Goal: Task Accomplishment & Management: Manage account settings

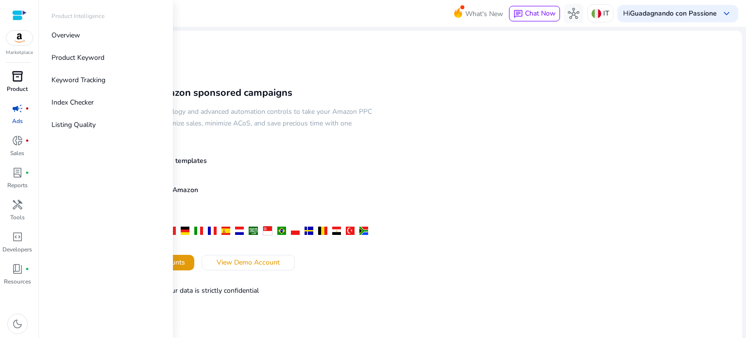
click at [10, 71] on div "inventory_2" at bounding box center [17, 77] width 27 height 16
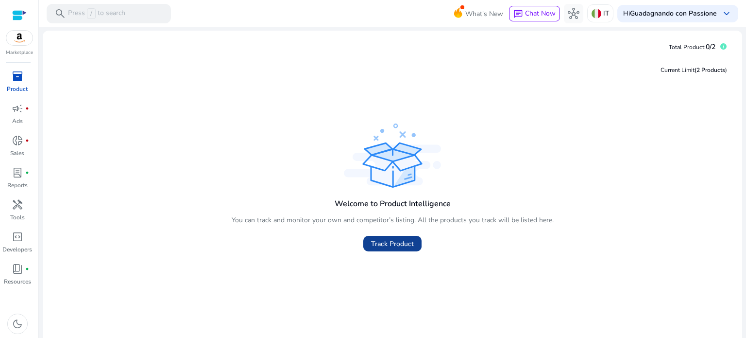
click at [405, 243] on span "Track Product" at bounding box center [392, 244] width 43 height 10
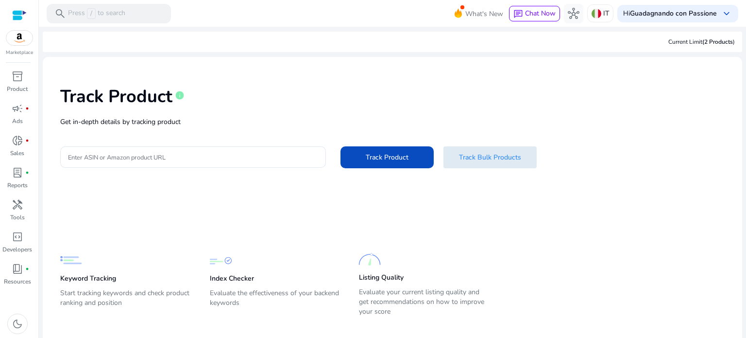
click at [482, 155] on span "Track Bulk Products" at bounding box center [490, 157] width 62 height 10
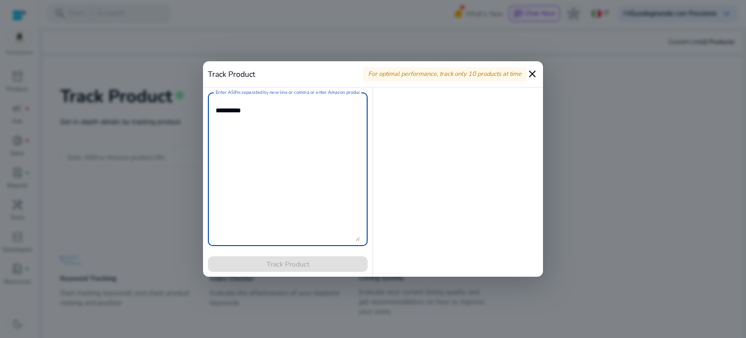
paste textarea "**********"
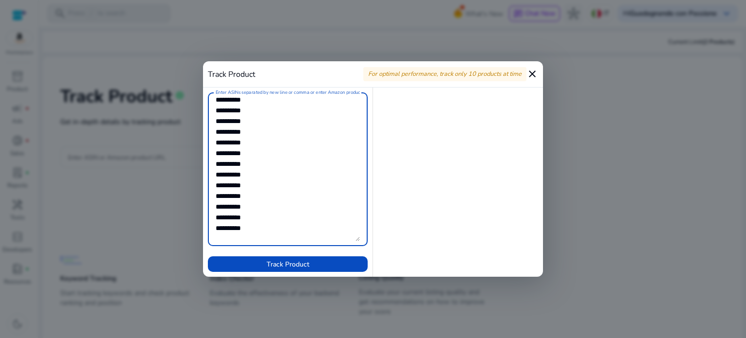
scroll to position [107, 0]
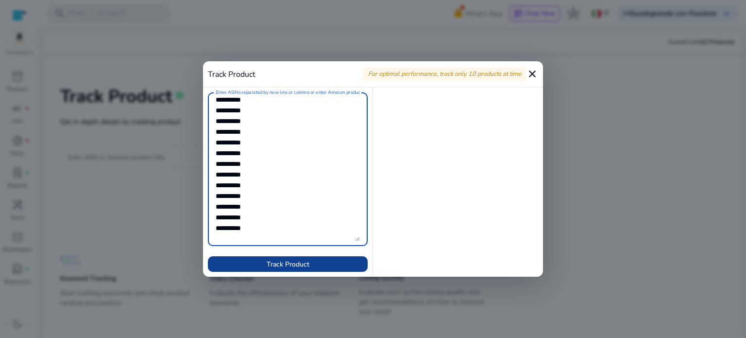
click at [353, 262] on span at bounding box center [288, 263] width 160 height 23
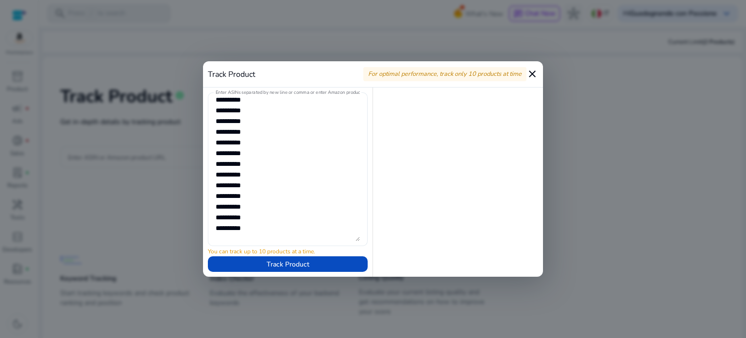
click at [321, 226] on textarea "Enter ASINs separated by new line or comma or enter Amazon product page URL" at bounding box center [288, 169] width 144 height 144
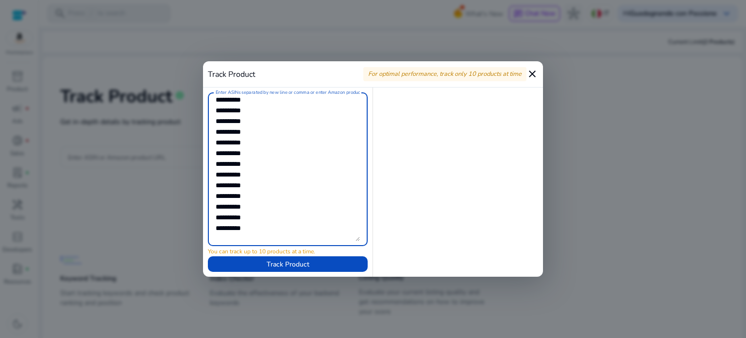
scroll to position [8, 0]
type textarea "**********"
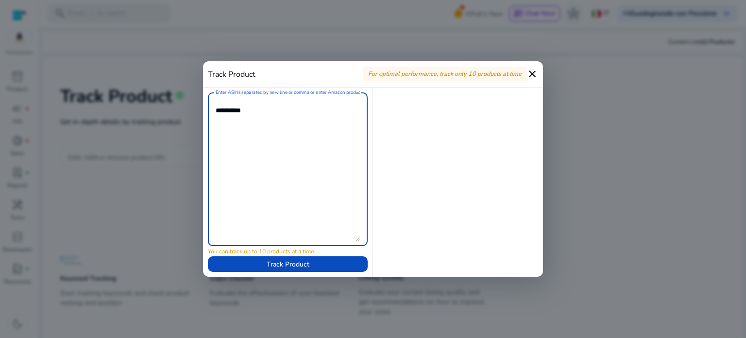
scroll to position [0, 0]
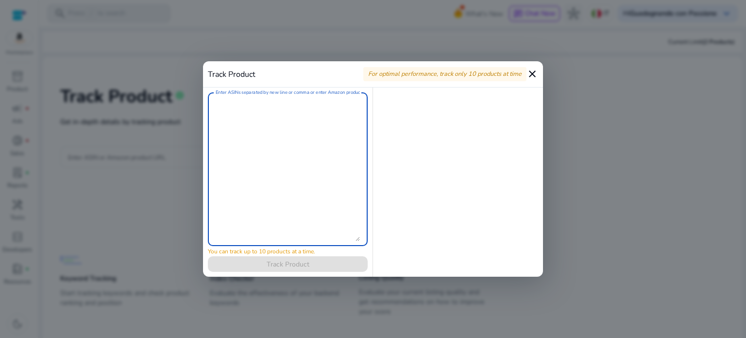
paste textarea "**********"
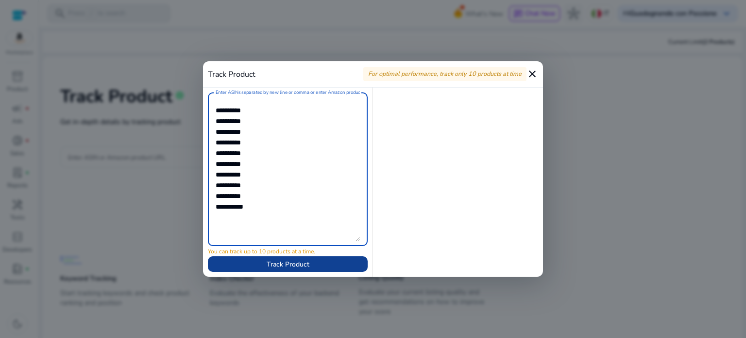
type textarea "**********"
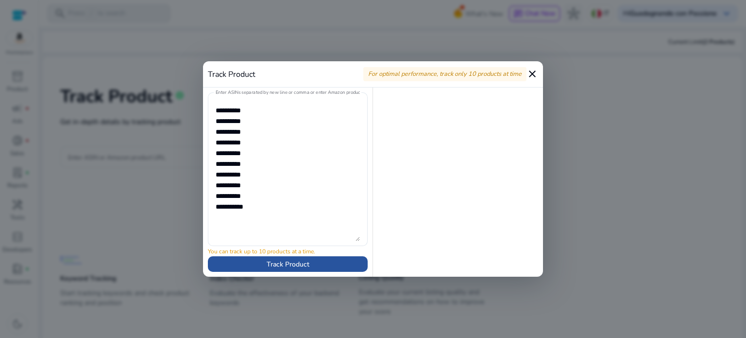
click at [303, 267] on span "Track Product" at bounding box center [288, 264] width 43 height 10
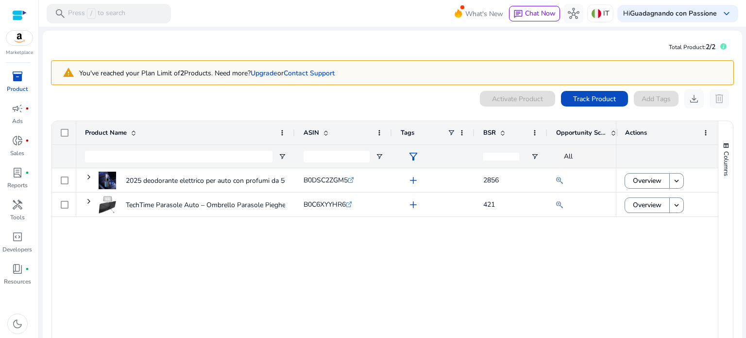
click at [10, 85] on p "Product" at bounding box center [17, 89] width 21 height 9
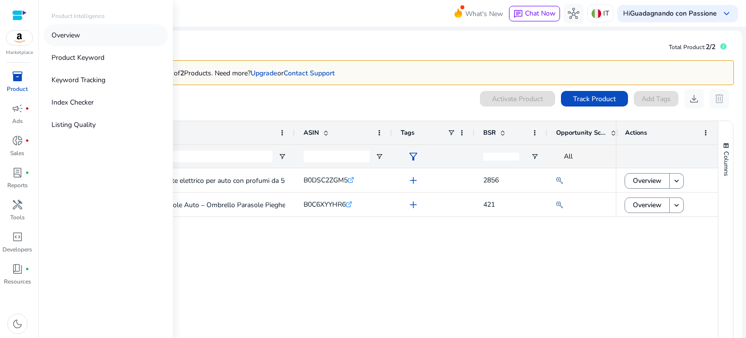
click at [63, 34] on p "Overview" at bounding box center [66, 35] width 29 height 10
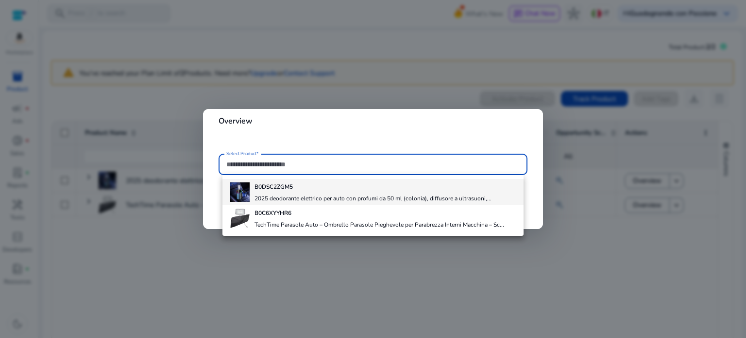
click at [334, 190] on h4 "B0DSC2ZGM5" at bounding box center [373, 187] width 237 height 8
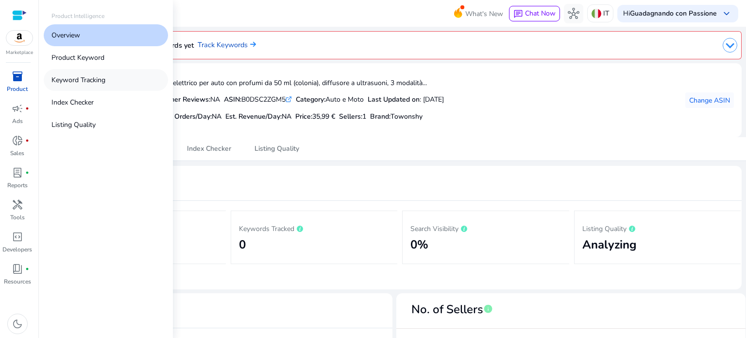
click at [87, 79] on p "Keyword Tracking" at bounding box center [79, 80] width 54 height 10
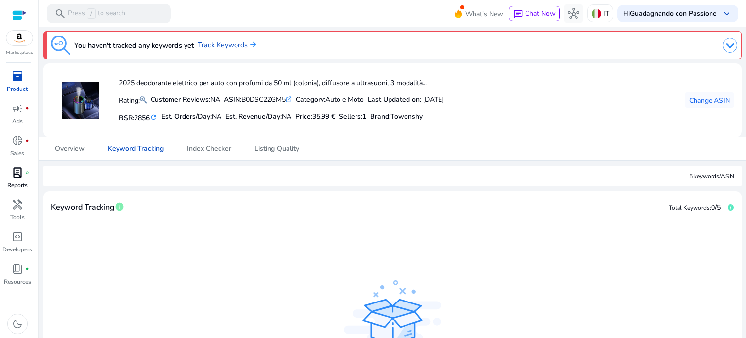
click at [16, 182] on p "Reports" at bounding box center [17, 185] width 20 height 9
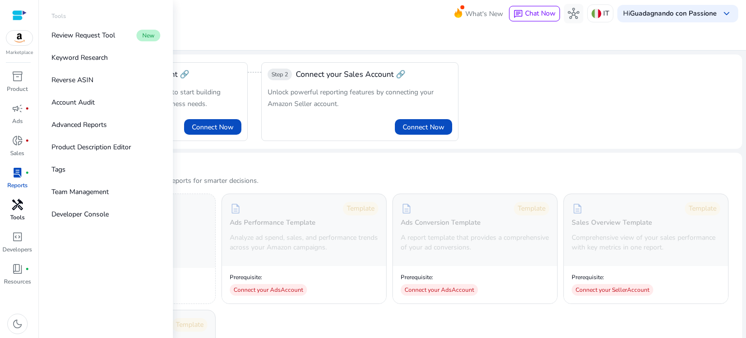
click at [25, 215] on link "handyman Tools" at bounding box center [17, 213] width 34 height 32
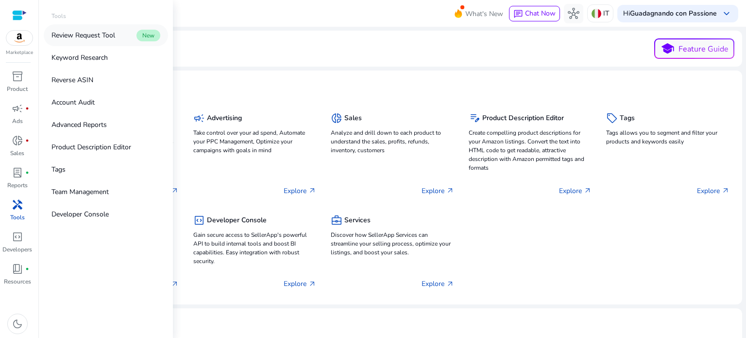
click at [122, 34] on link "Review Request Tool New" at bounding box center [106, 35] width 124 height 22
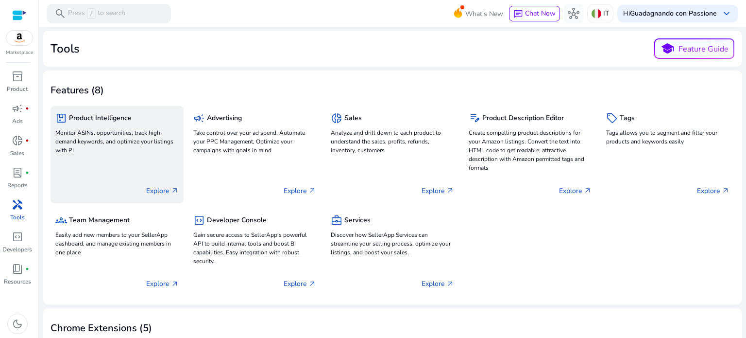
click at [117, 134] on p "Monitor ASINs, opportunities, track high-demand keywords, and optimize your lis…" at bounding box center [116, 141] width 123 height 26
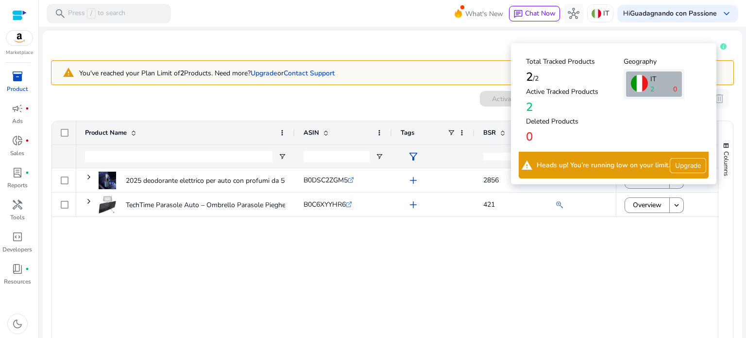
click at [721, 44] on icon at bounding box center [724, 46] width 6 height 6
click at [689, 169] on link "Upgrade" at bounding box center [688, 165] width 36 height 15
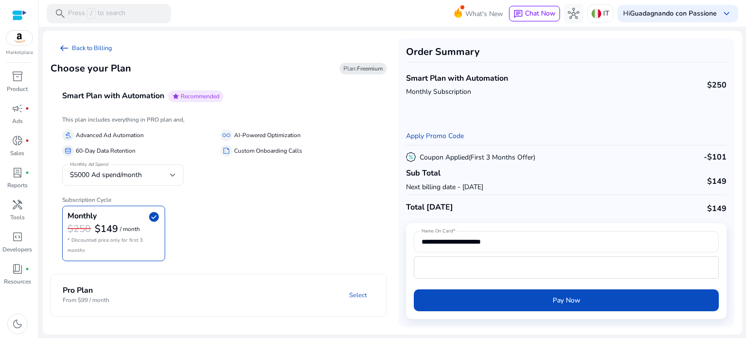
click at [233, 286] on mat-panel-description "Select" at bounding box center [279, 295] width 214 height 18
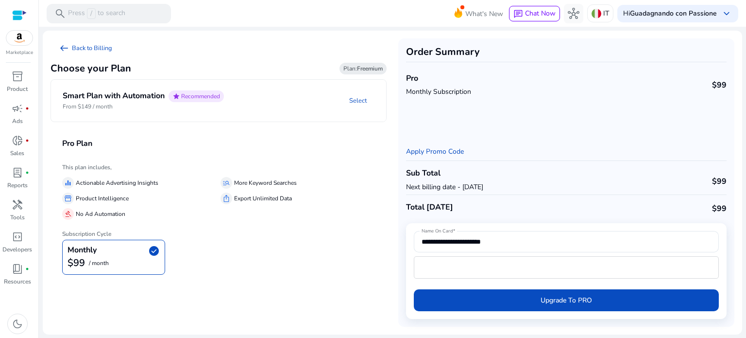
click at [180, 104] on p "From $149 / month" at bounding box center [143, 106] width 161 height 9
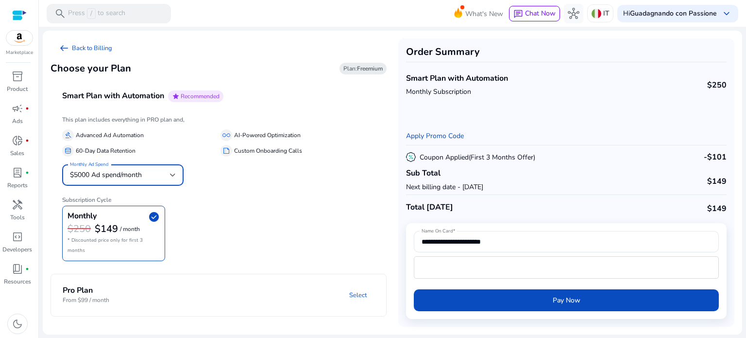
click at [149, 171] on div "$5000 Ad spend/month" at bounding box center [120, 175] width 100 height 11
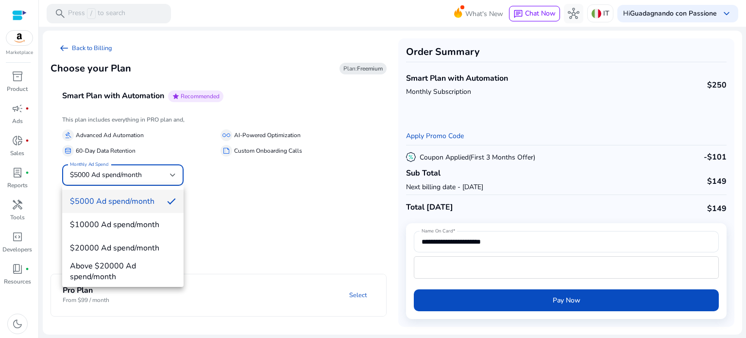
click at [149, 171] on div at bounding box center [373, 169] width 746 height 338
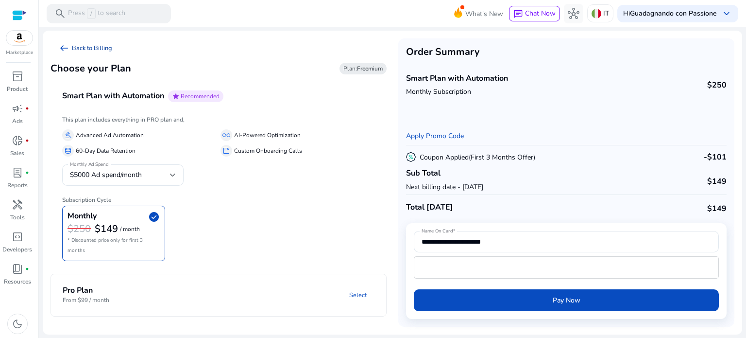
click at [80, 50] on link "arrow_left_alt Back to Billing" at bounding box center [85, 47] width 69 height 19
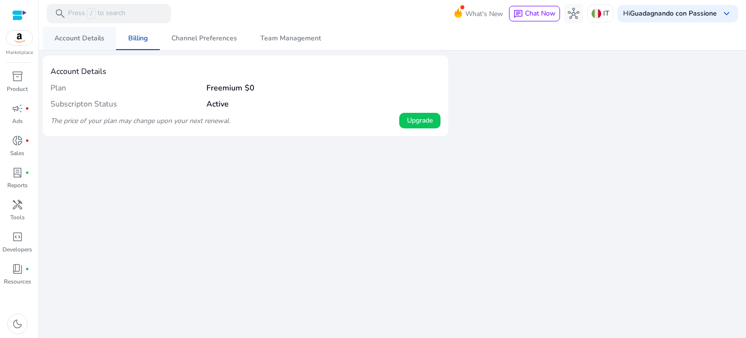
click at [72, 43] on span "Account Details" at bounding box center [79, 38] width 50 height 23
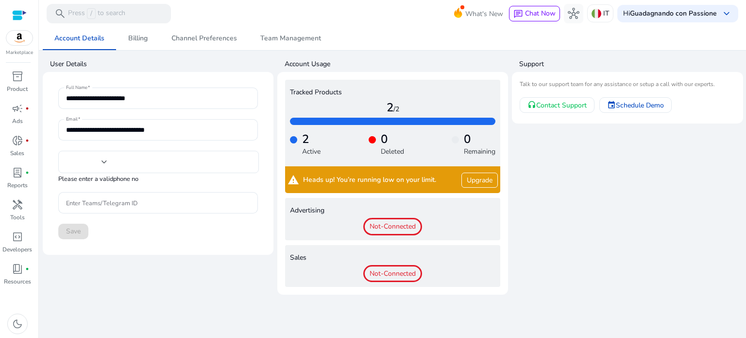
type input "***"
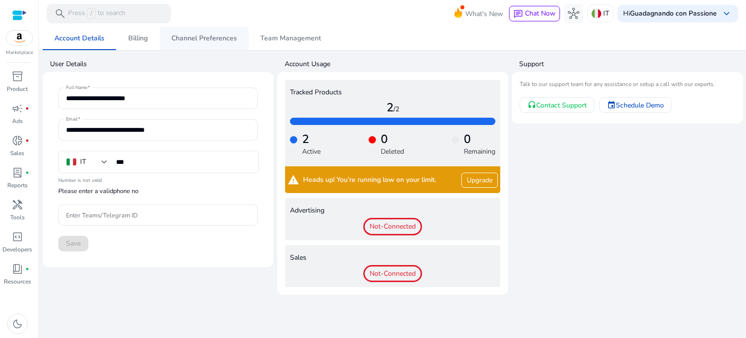
click at [200, 42] on span "Channel Preferences" at bounding box center [205, 38] width 66 height 7
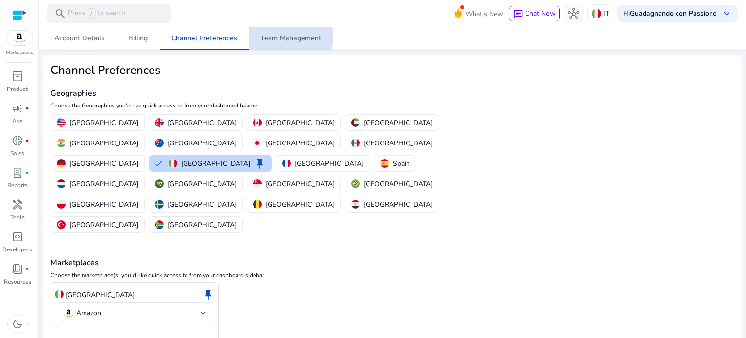
click at [282, 36] on span "Team Management" at bounding box center [290, 38] width 61 height 7
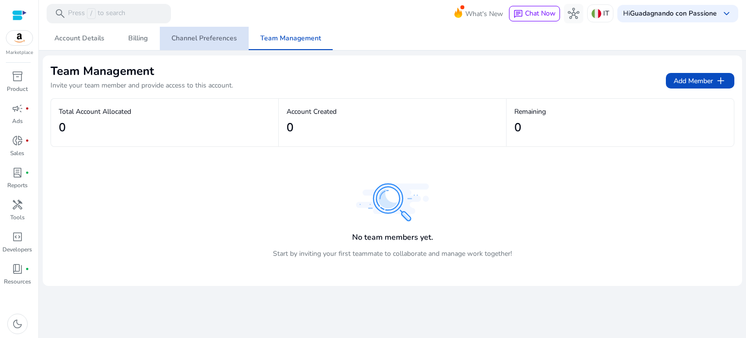
click at [229, 35] on span "Channel Preferences" at bounding box center [205, 38] width 66 height 7
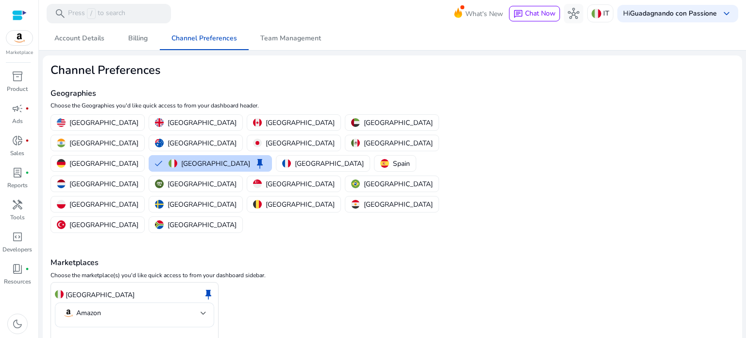
click at [12, 45] on div at bounding box center [19, 38] width 27 height 16
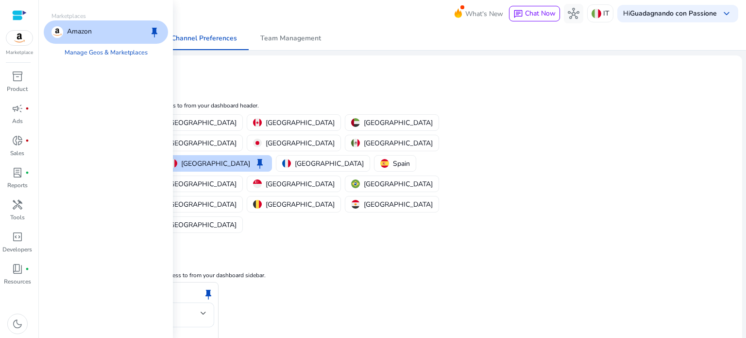
click at [36, 83] on div "inventory_2 Product campaign fiber_manual_record Ads donut_small fiber_manual_r…" at bounding box center [19, 203] width 38 height 269
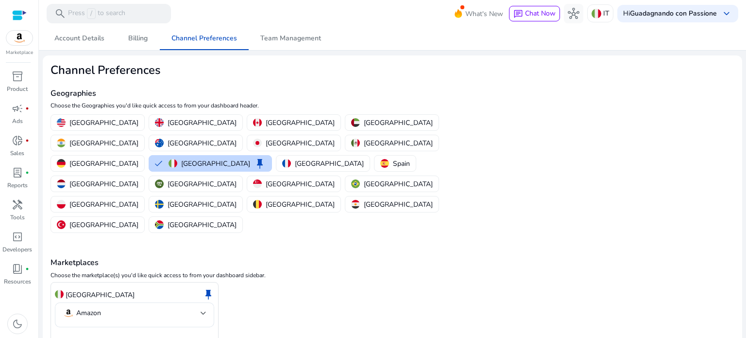
click at [20, 14] on div at bounding box center [19, 15] width 15 height 11
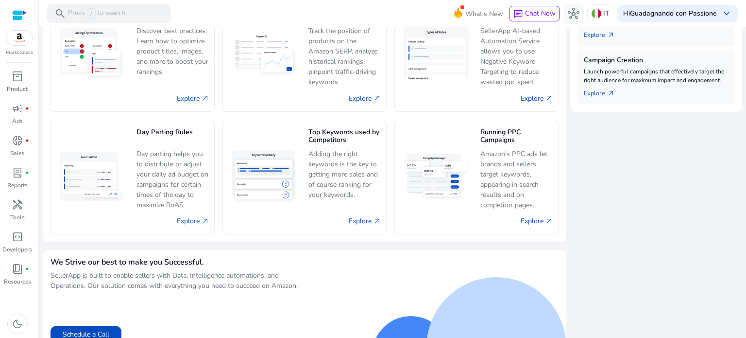
scroll to position [439, 0]
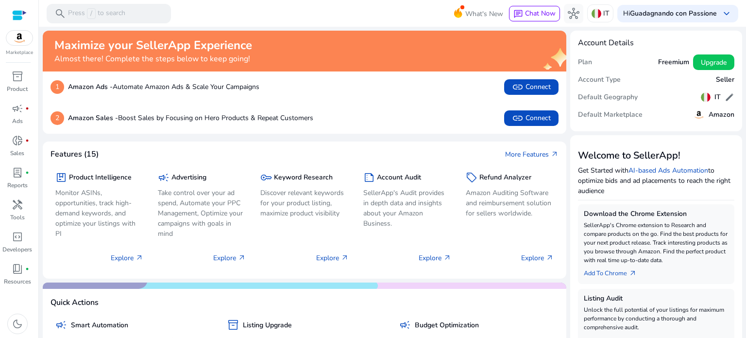
scroll to position [439, 0]
